Goal: Information Seeking & Learning: Understand process/instructions

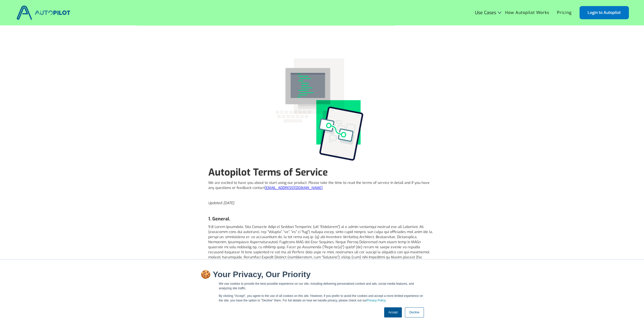
click at [332, 249] on p at bounding box center [322, 249] width 228 height 51
click at [393, 314] on link "Accept" at bounding box center [393, 312] width 18 height 10
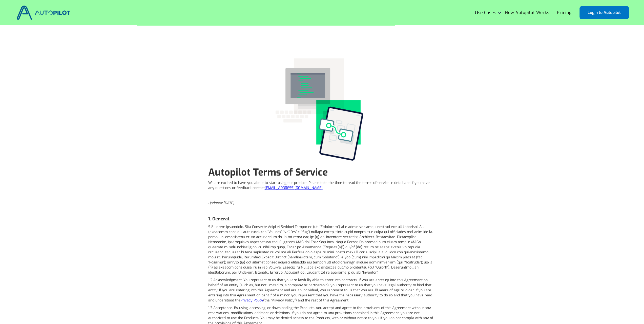
click at [315, 261] on p at bounding box center [322, 249] width 228 height 51
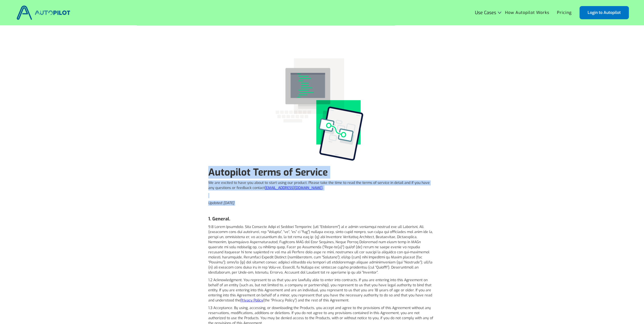
drag, startPoint x: 210, startPoint y: 171, endPoint x: 260, endPoint y: 212, distance: 65.1
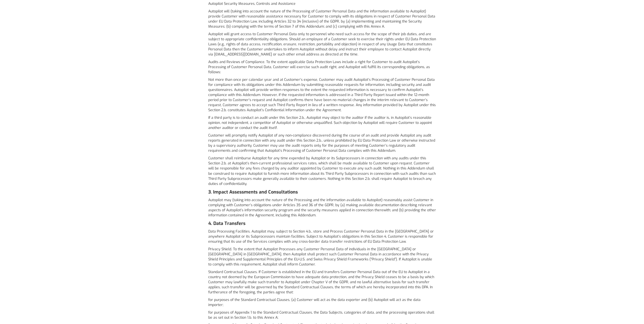
scroll to position [3075, 0]
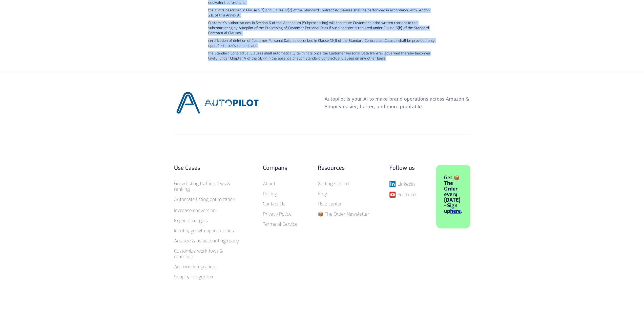
click at [396, 51] on p "the Standard Contractual Clauses shall automatically terminate once the Custome…" at bounding box center [322, 56] width 228 height 10
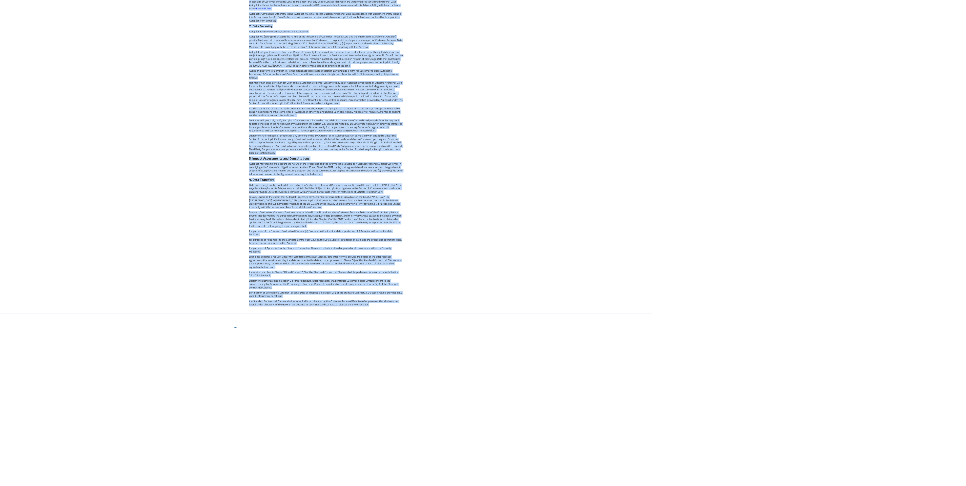
copy div "Autopilot Terms of Service We are excited to have you about to start using our …"
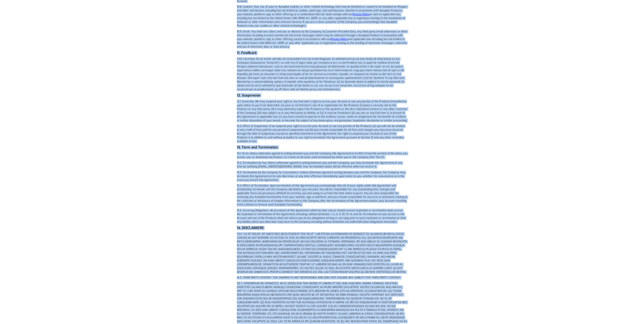
scroll to position [1705, 0]
